Goal: Check status: Check status

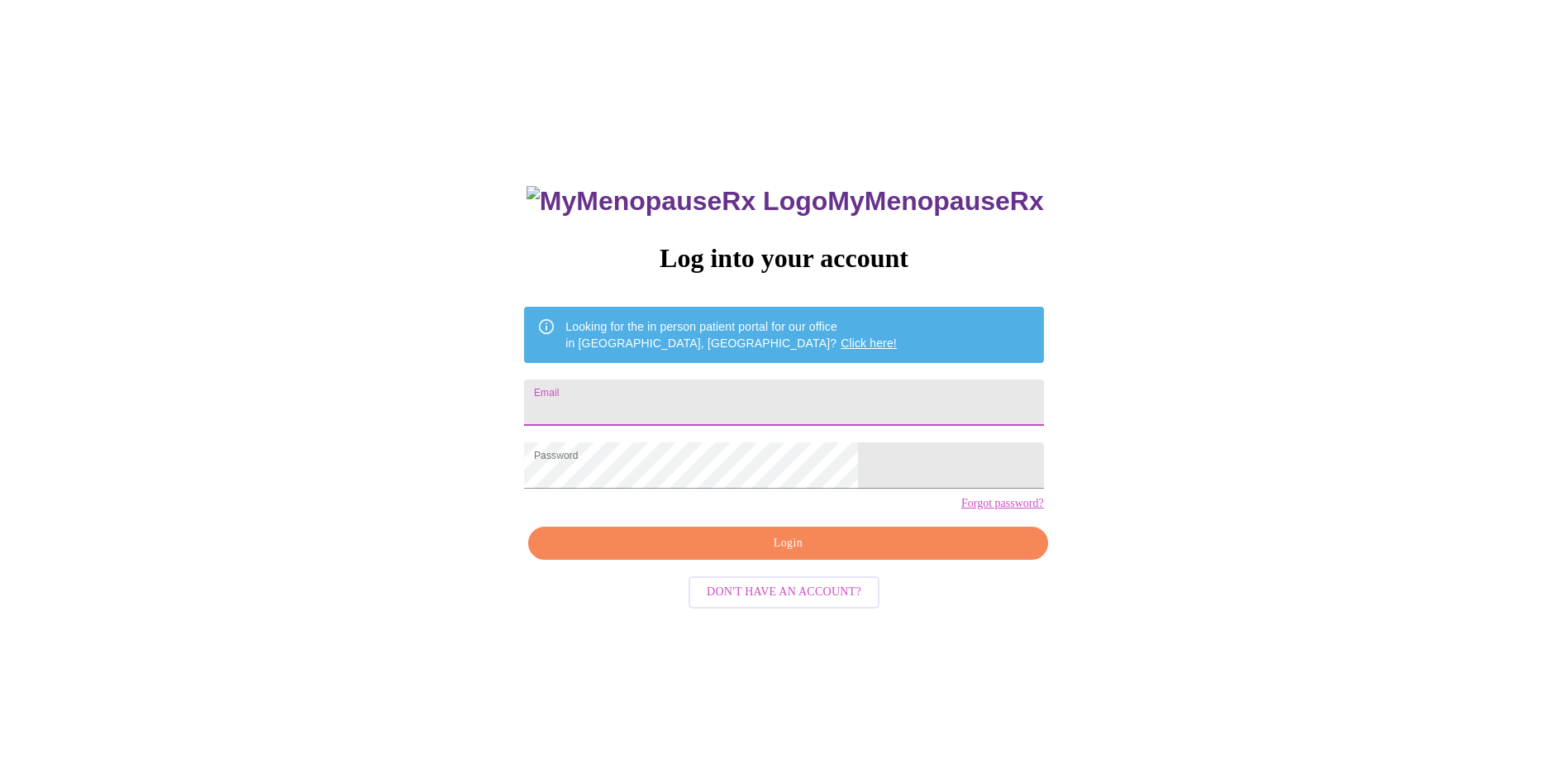
click at [706, 390] on input "Email" at bounding box center [783, 402] width 519 height 46
type input "[PERSON_NAME][EMAIL_ADDRESS][PERSON_NAME][DOMAIN_NAME]"
click at [760, 560] on button "Login" at bounding box center [786, 544] width 519 height 34
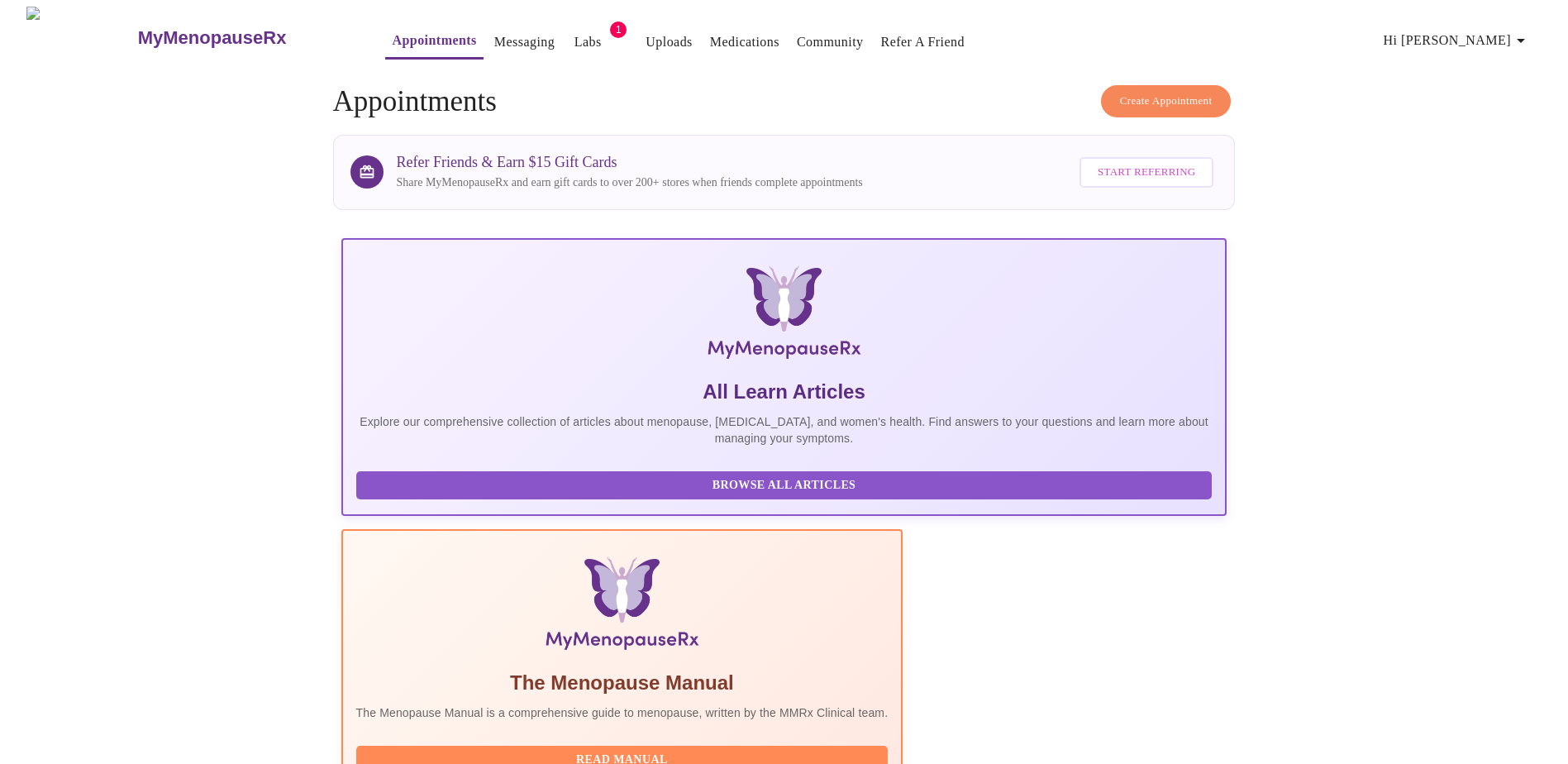
click at [574, 31] on link "Labs" at bounding box center [588, 42] width 28 height 23
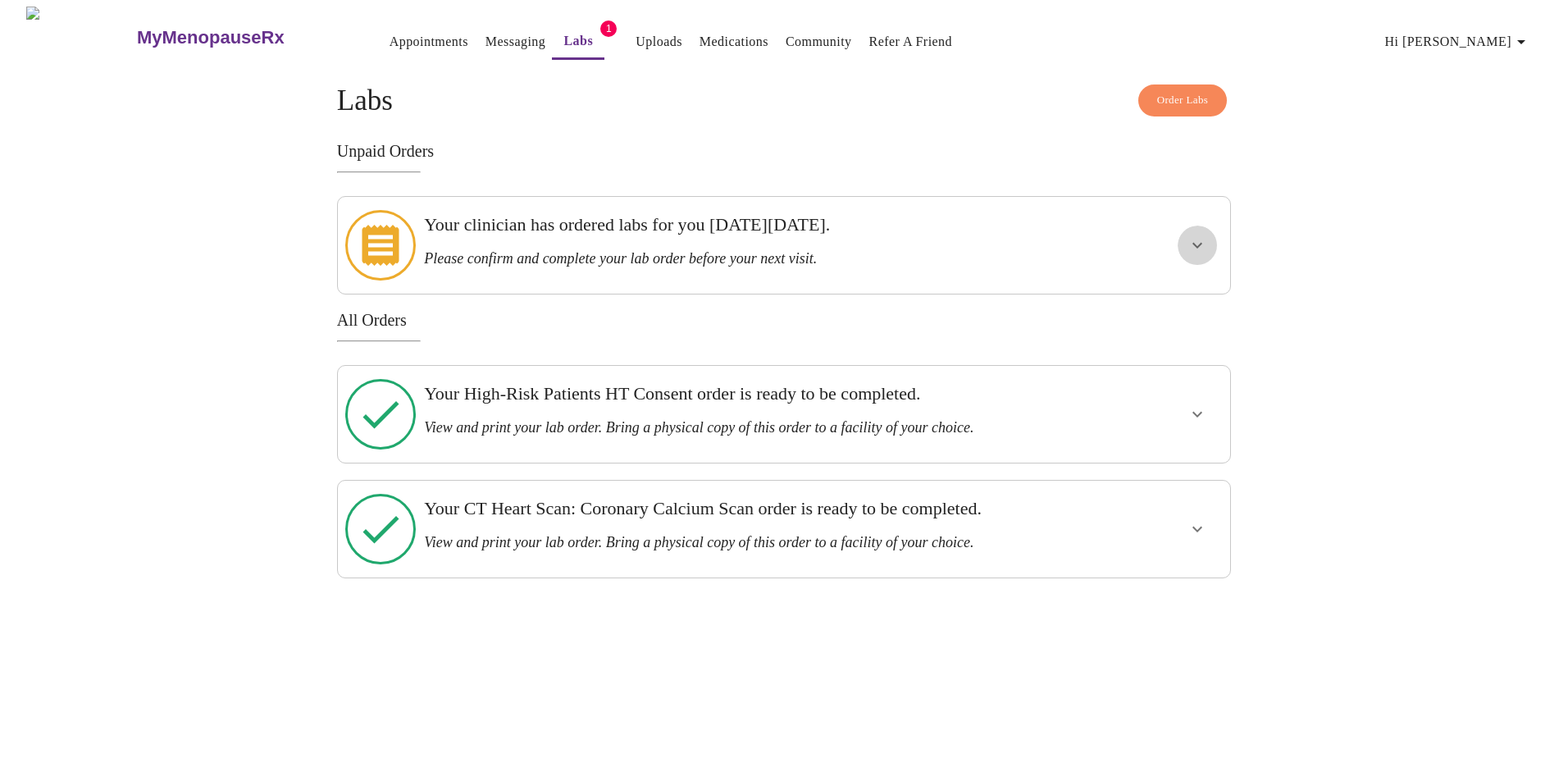
click at [1201, 245] on icon "show more" at bounding box center [1197, 245] width 20 height 20
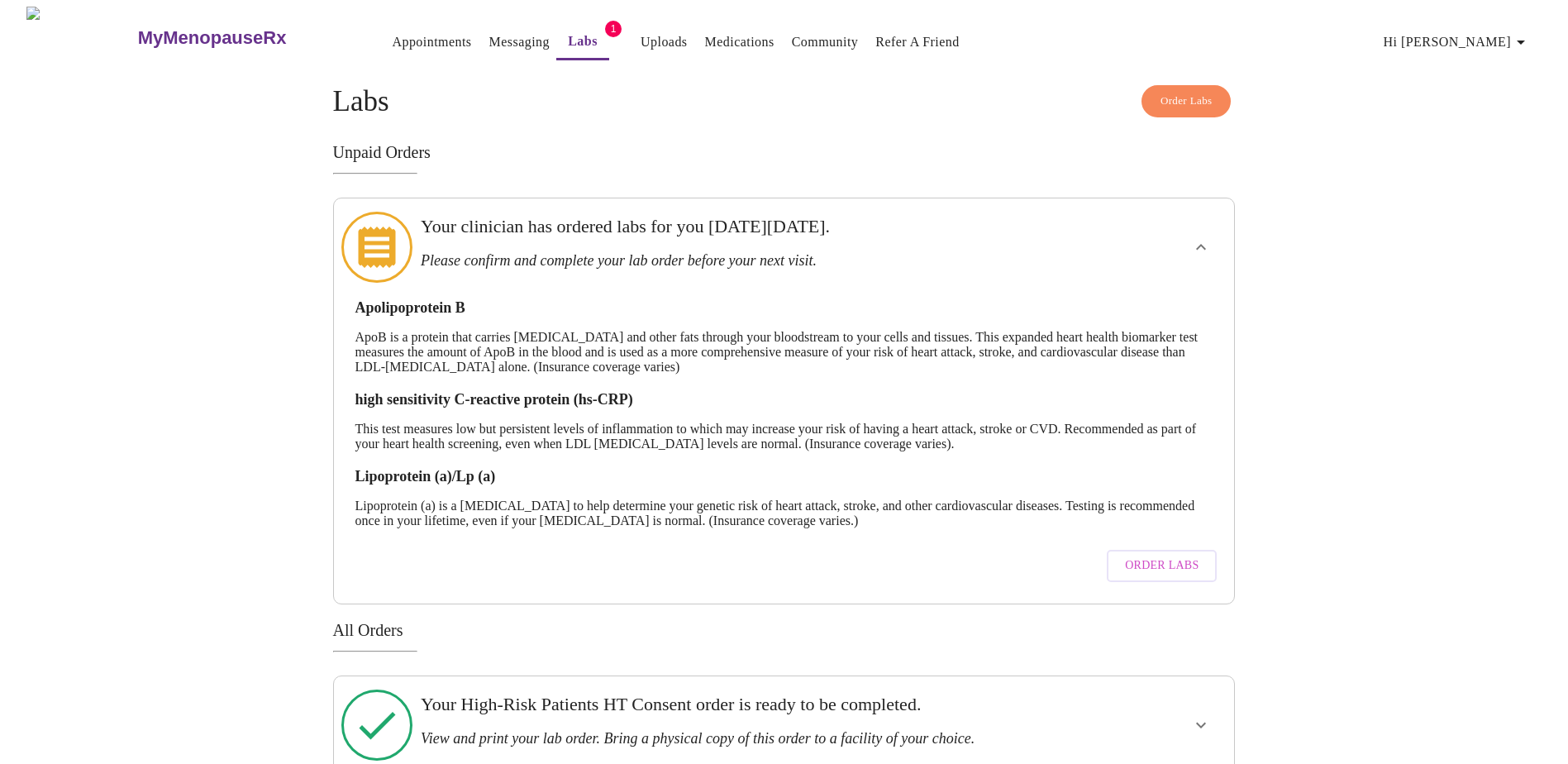
scroll to position [118, 0]
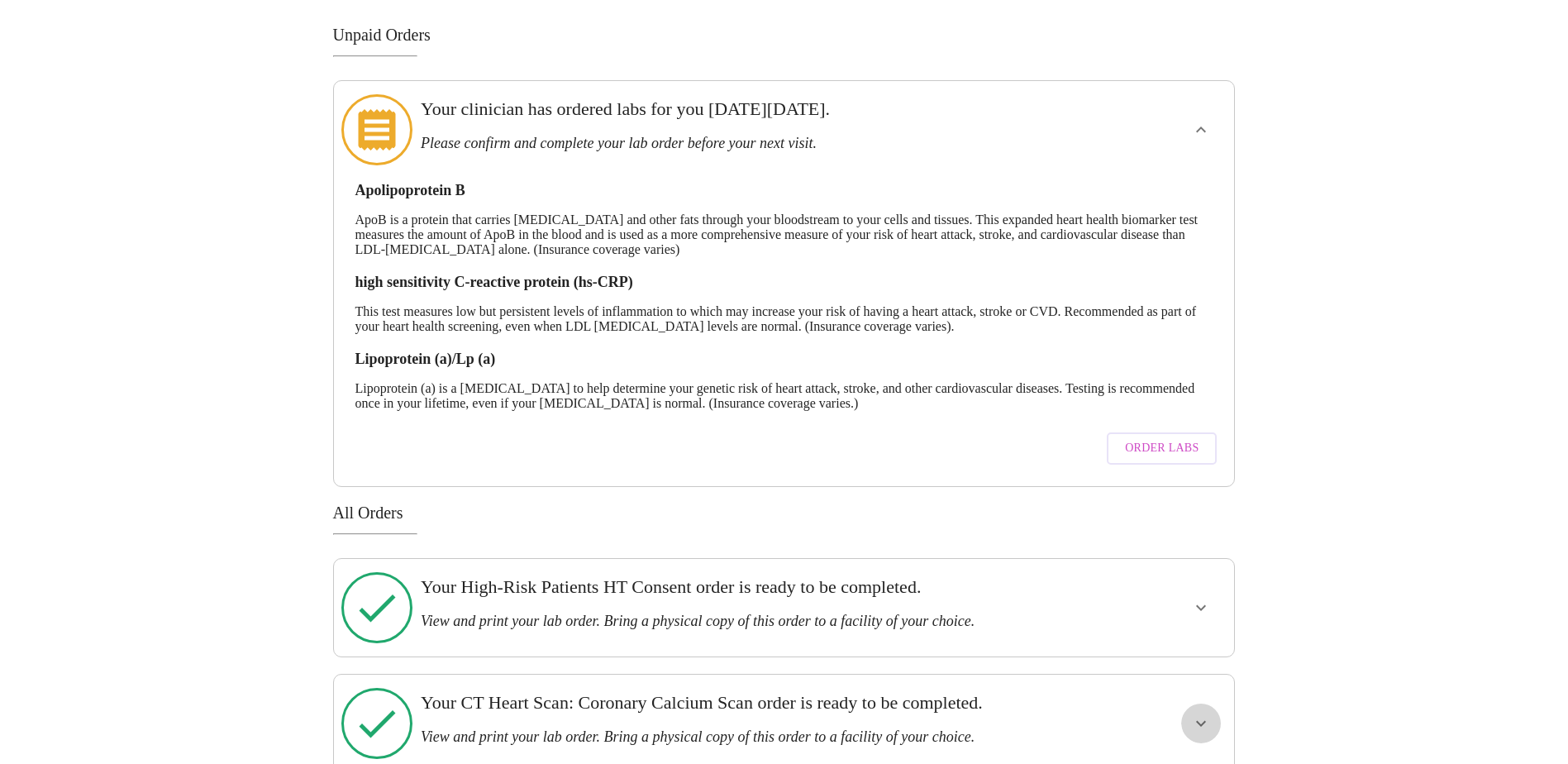
click at [1206, 714] on icon "show more" at bounding box center [1200, 723] width 20 height 20
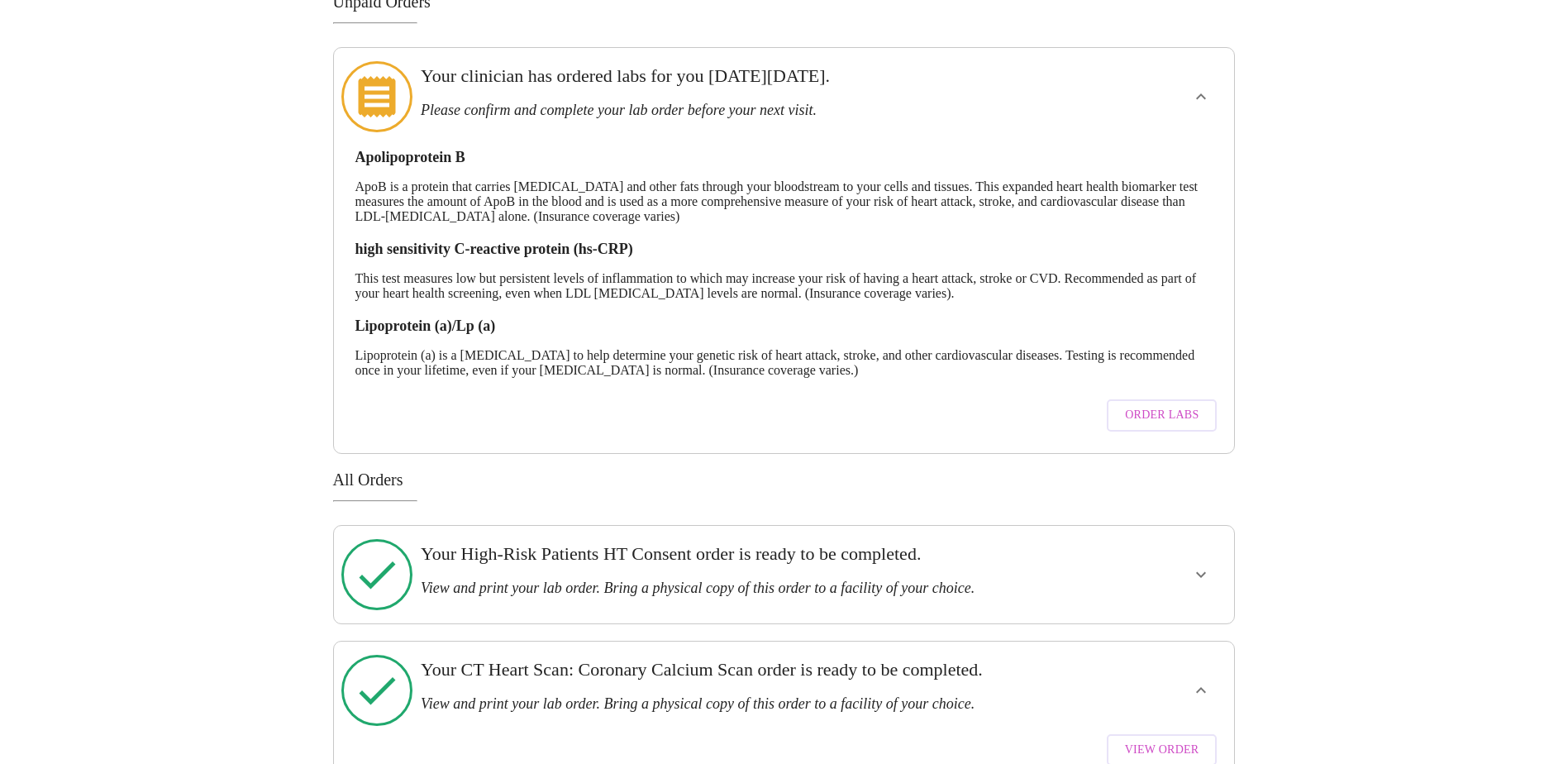
scroll to position [166, 0]
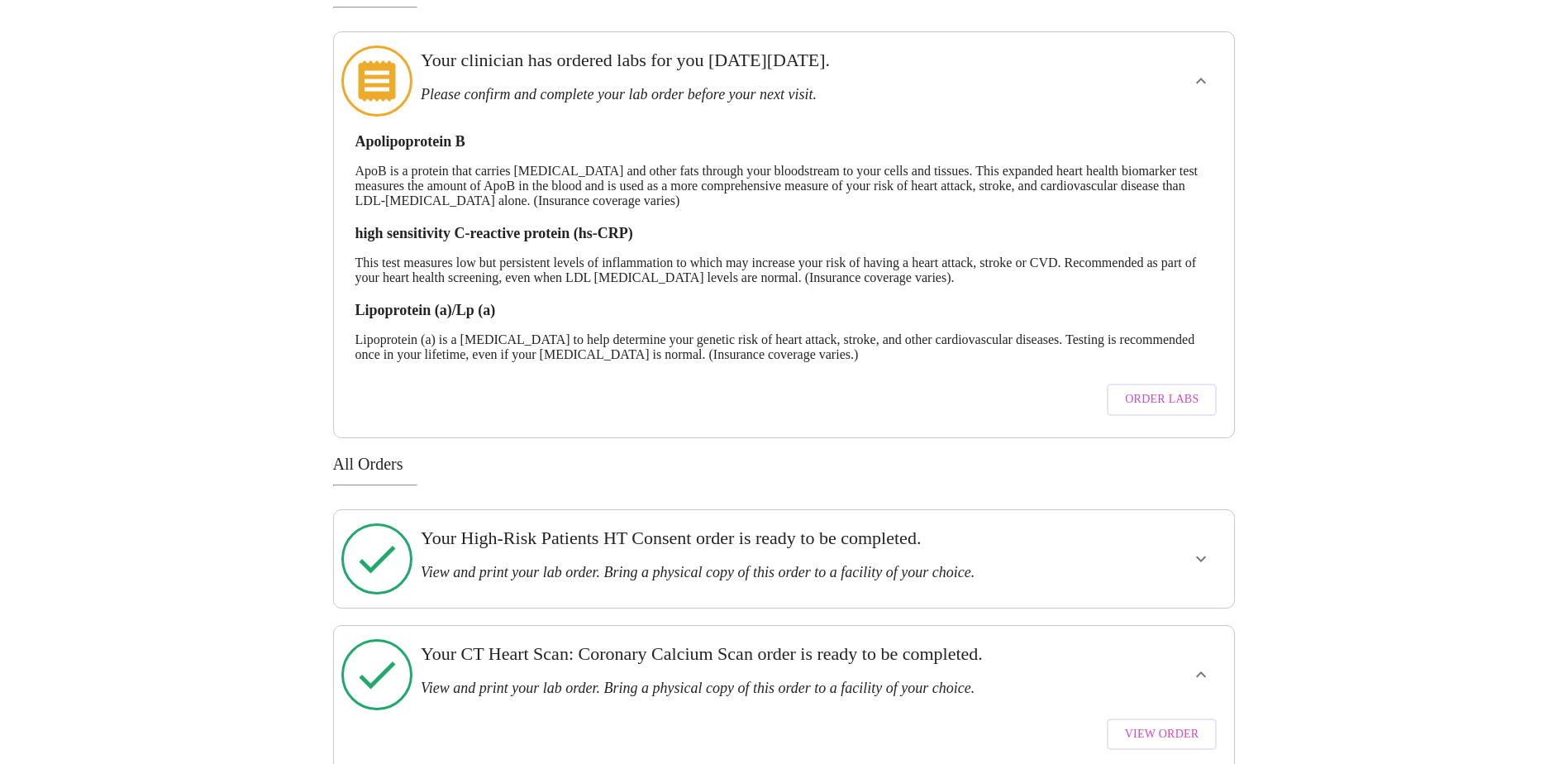
click at [1146, 724] on span "View Order" at bounding box center [1161, 734] width 74 height 21
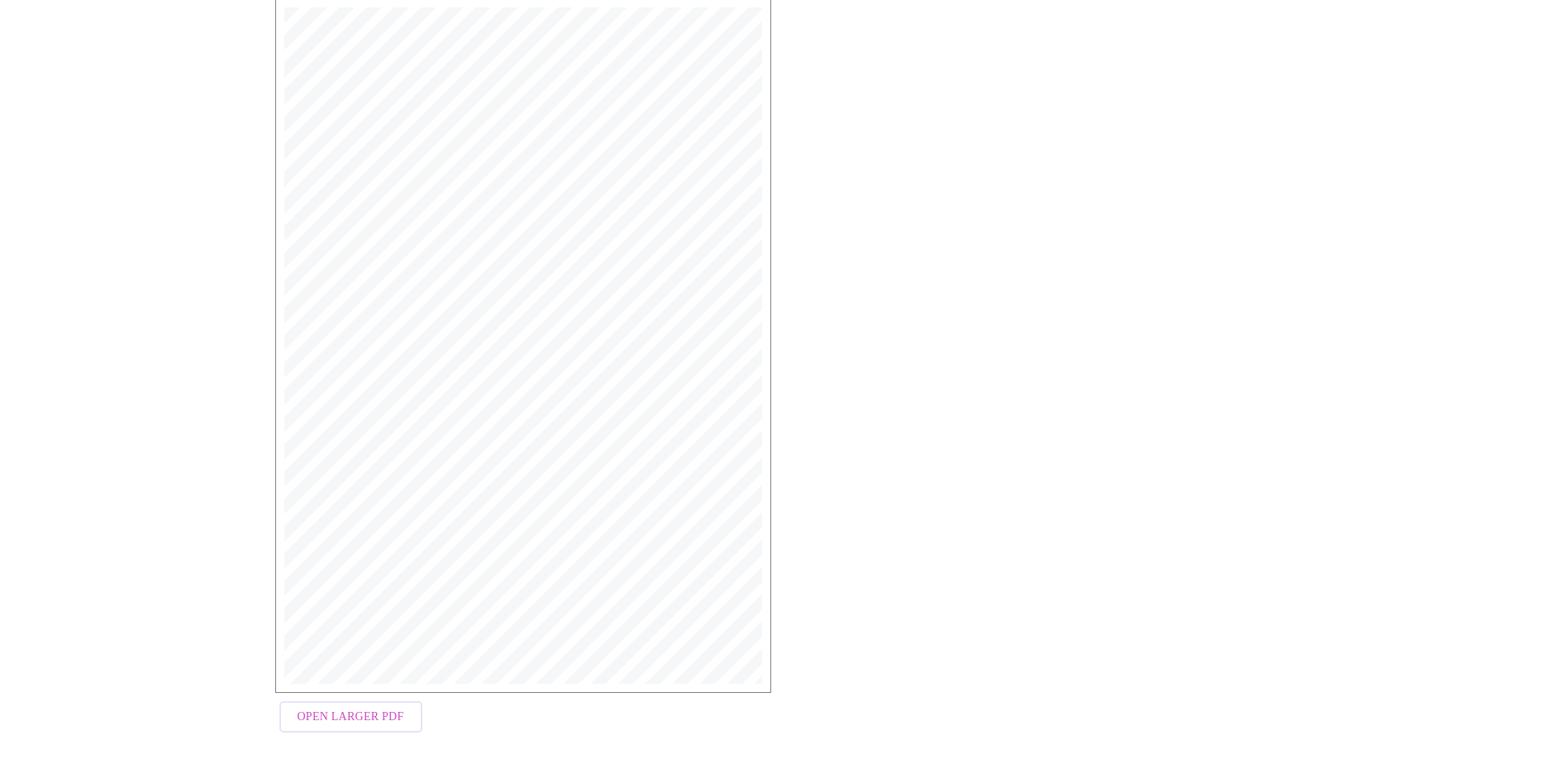
scroll to position [257, 0]
click at [347, 713] on span "Open Larger PDF" at bounding box center [351, 714] width 107 height 21
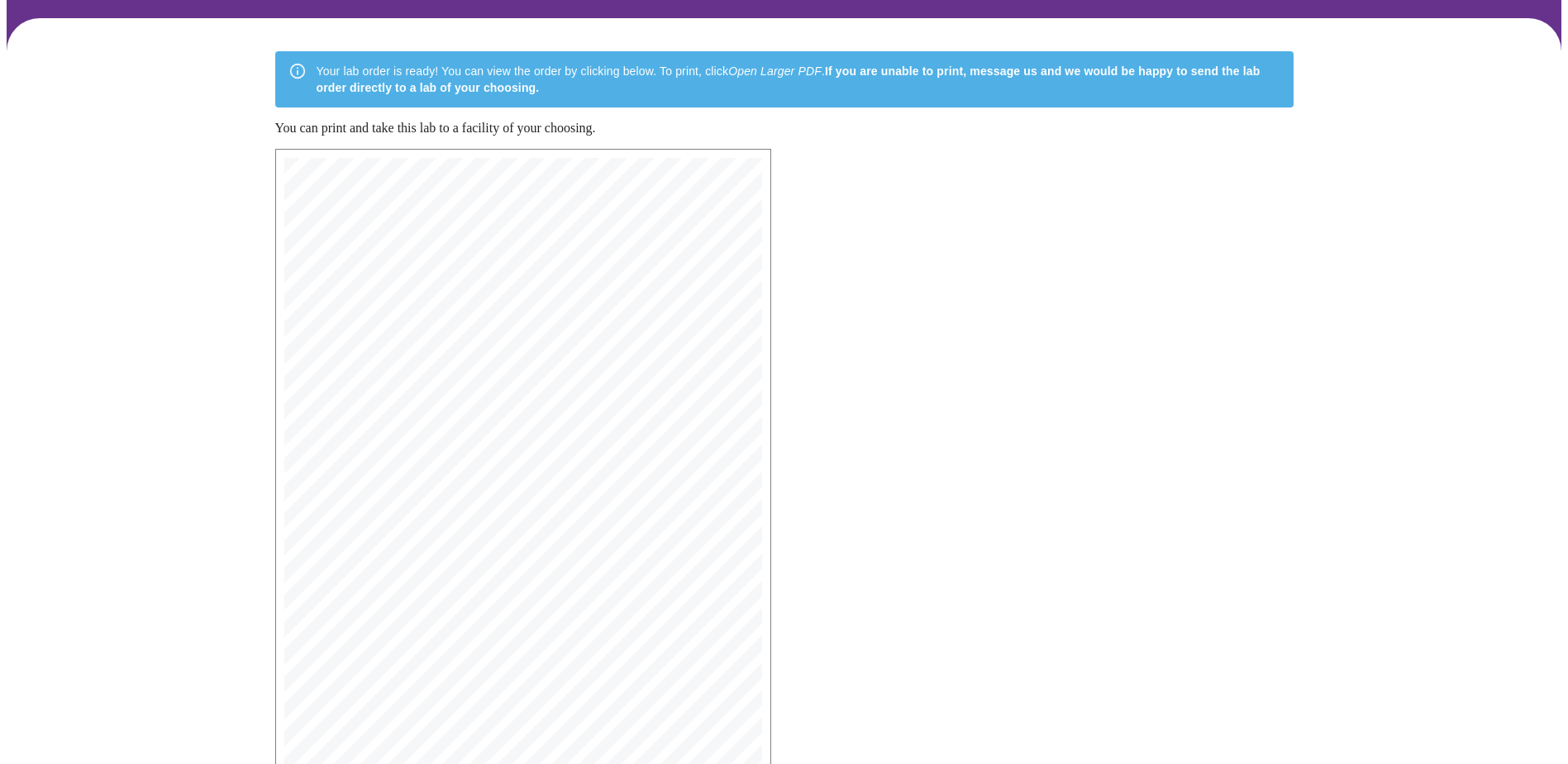
scroll to position [0, 0]
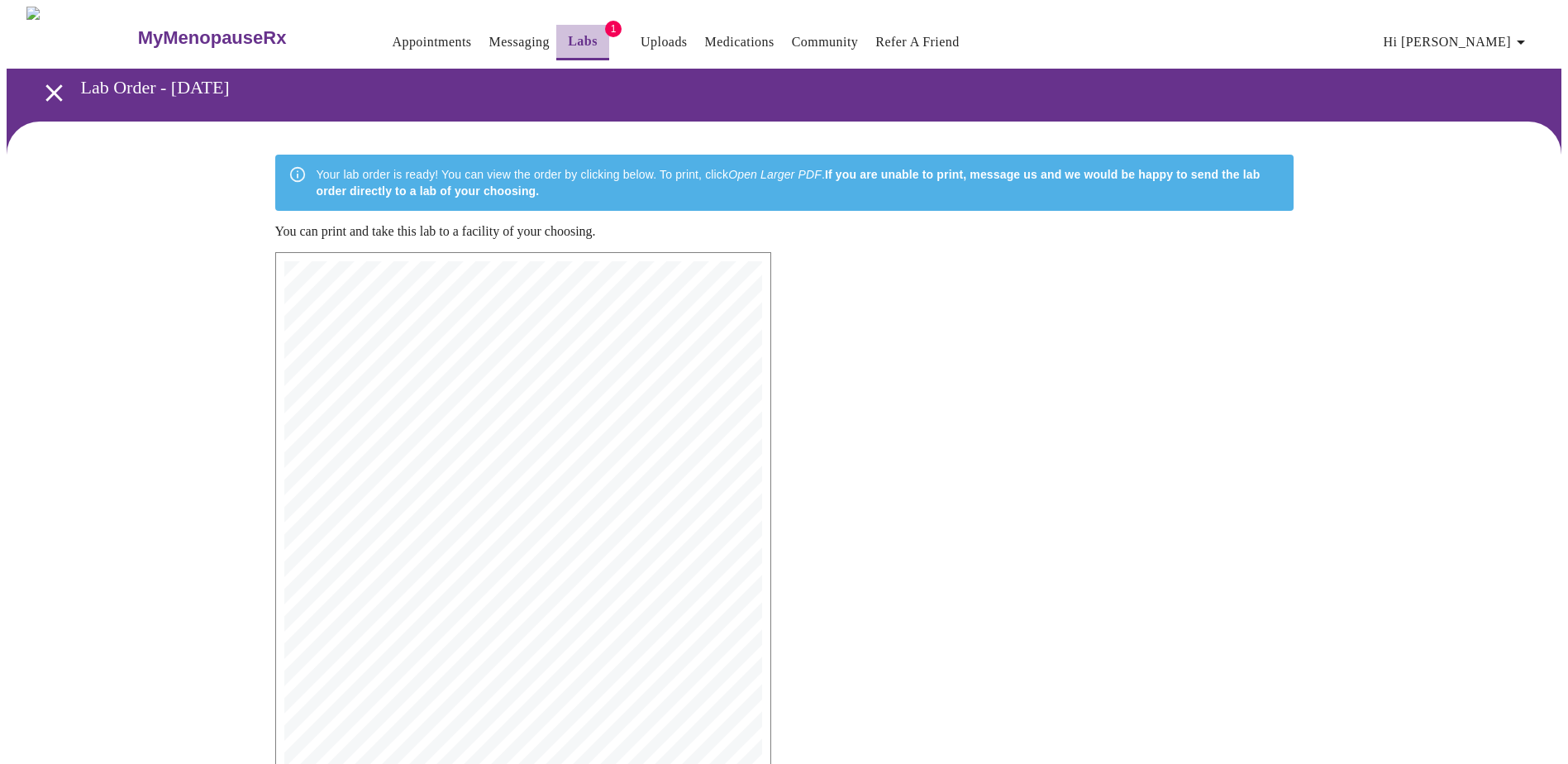
click at [568, 30] on link "Labs" at bounding box center [583, 41] width 30 height 23
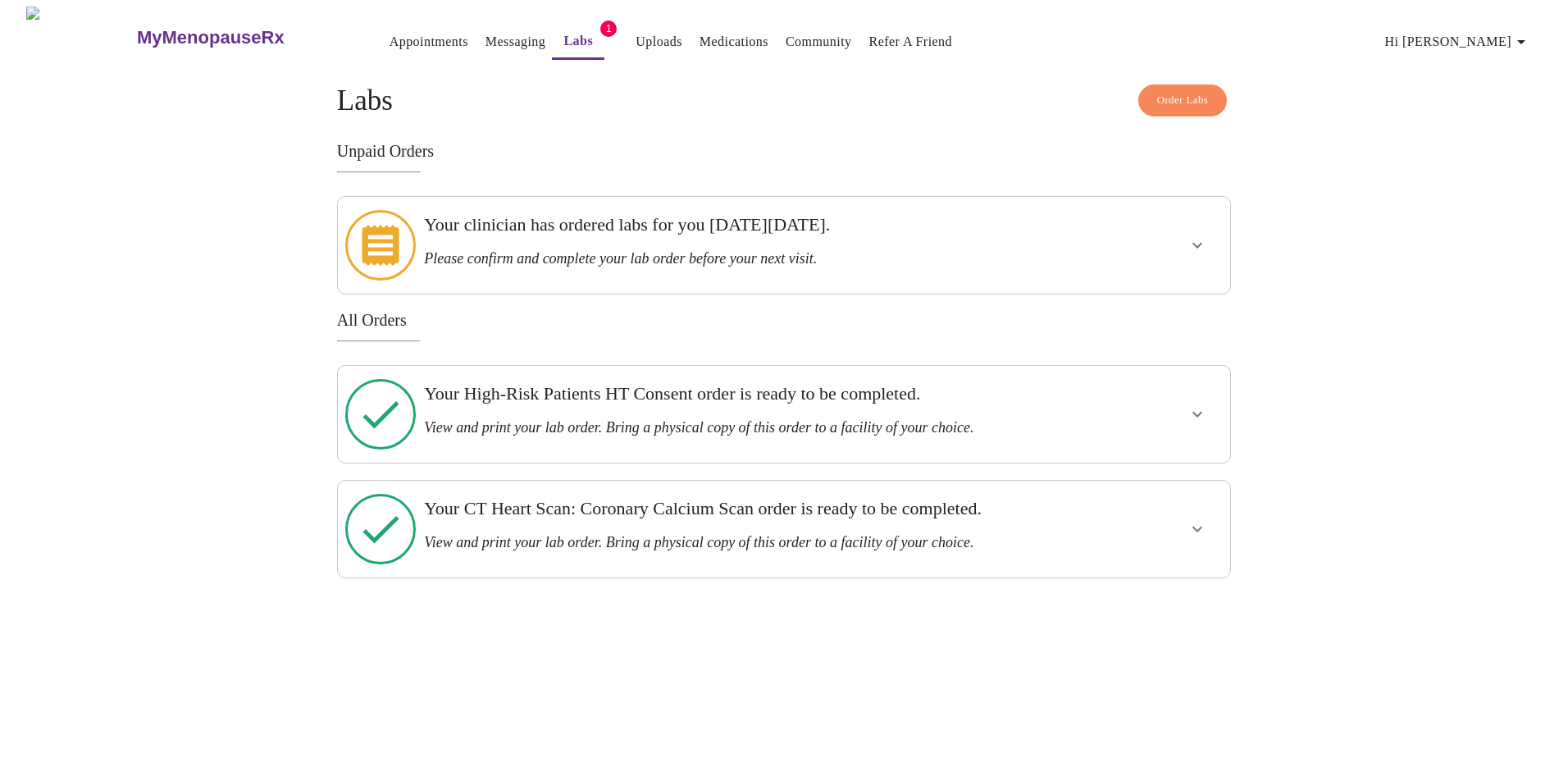
click at [1190, 241] on icon "show more" at bounding box center [1197, 245] width 20 height 20
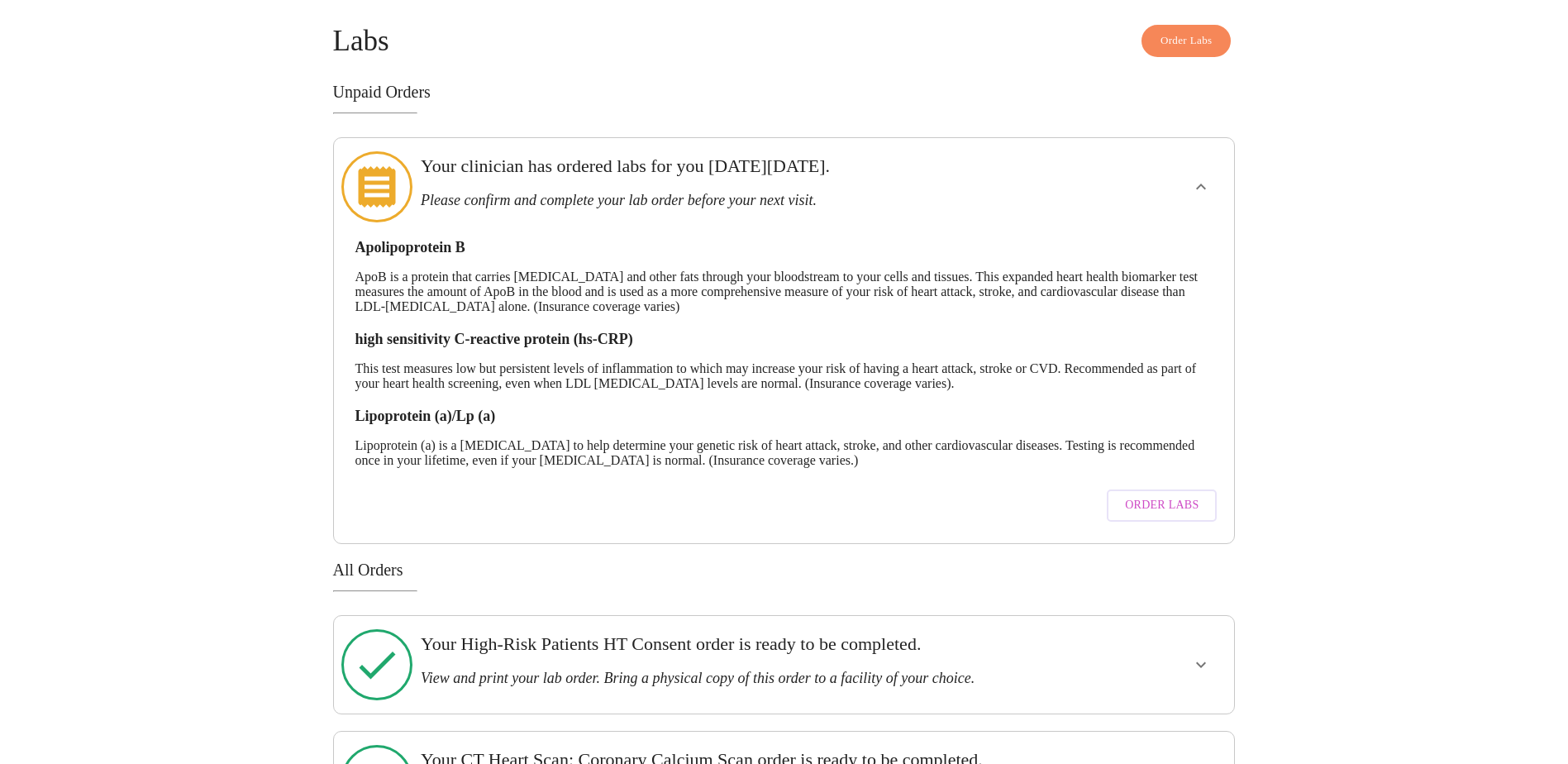
scroll to position [118, 0]
